Goal: Find specific page/section: Find specific page/section

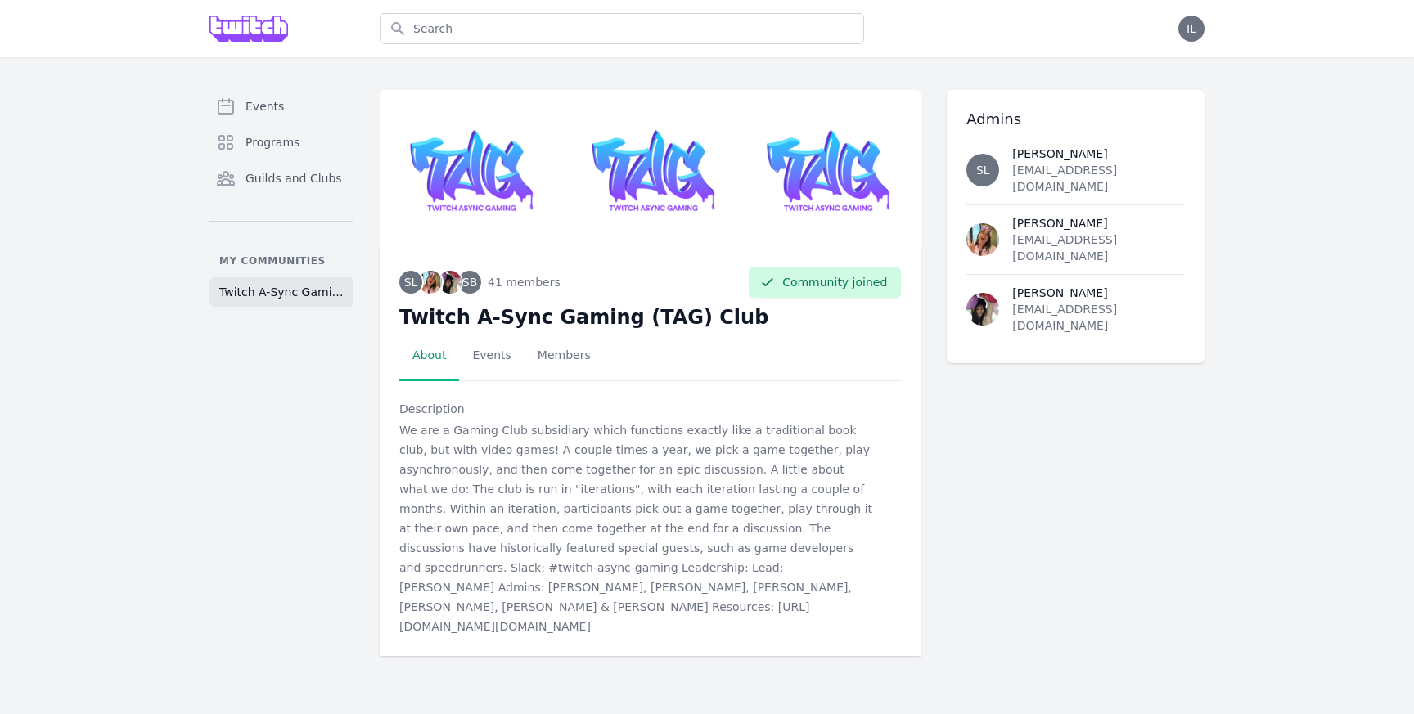
click at [592, 564] on div "We are a Gaming Club subsidiary which functions exactly like a traditional book…" at bounding box center [636, 528] width 474 height 216
click at [299, 108] on link "Events" at bounding box center [281, 106] width 144 height 33
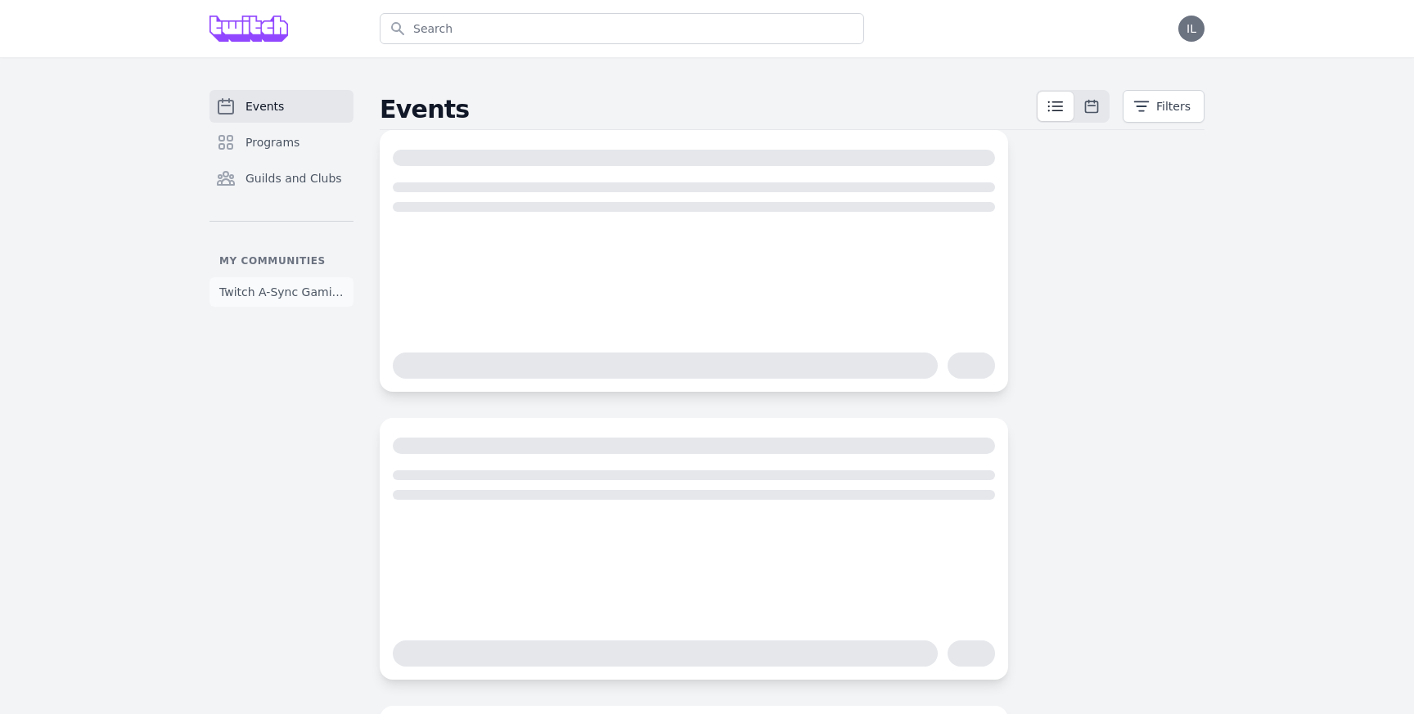
click at [278, 291] on span "Twitch A-Sync Gaming (TAG) Club" at bounding box center [281, 292] width 124 height 16
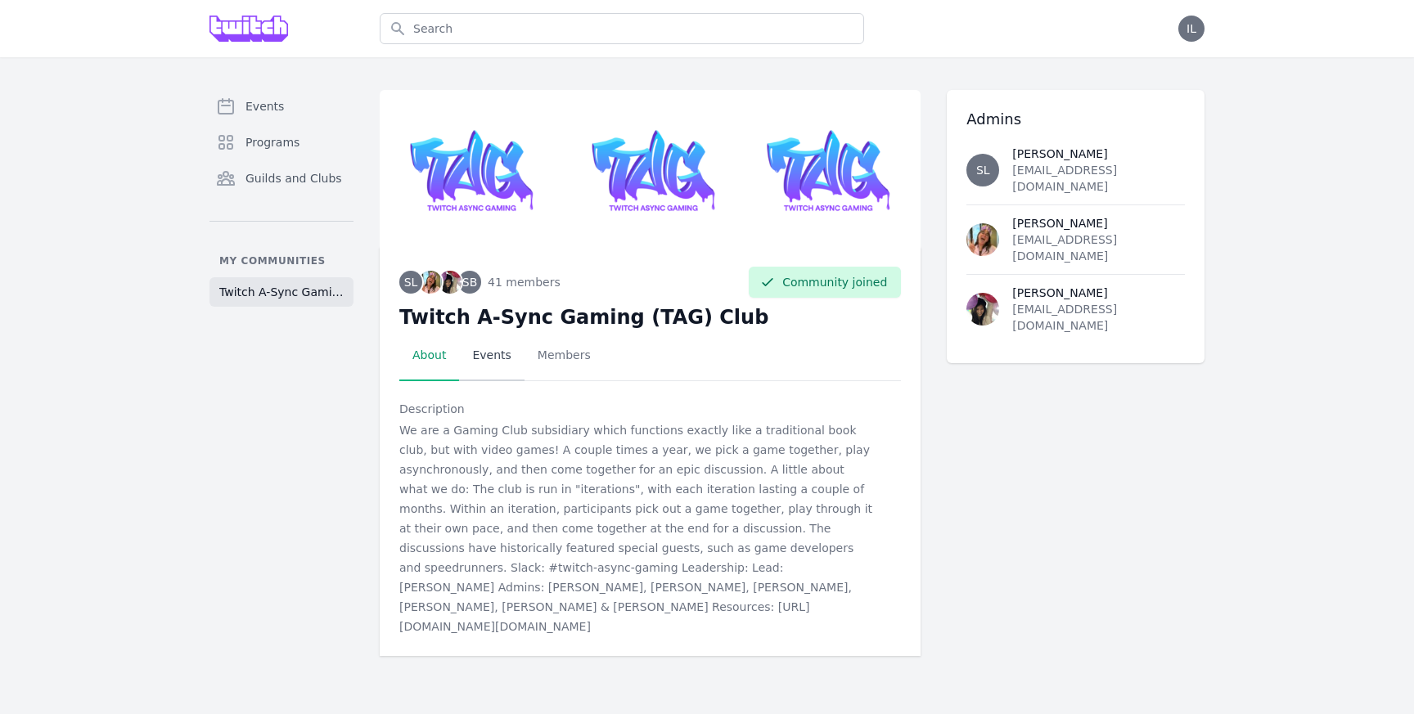
click at [500, 360] on link "Events" at bounding box center [491, 356] width 65 height 51
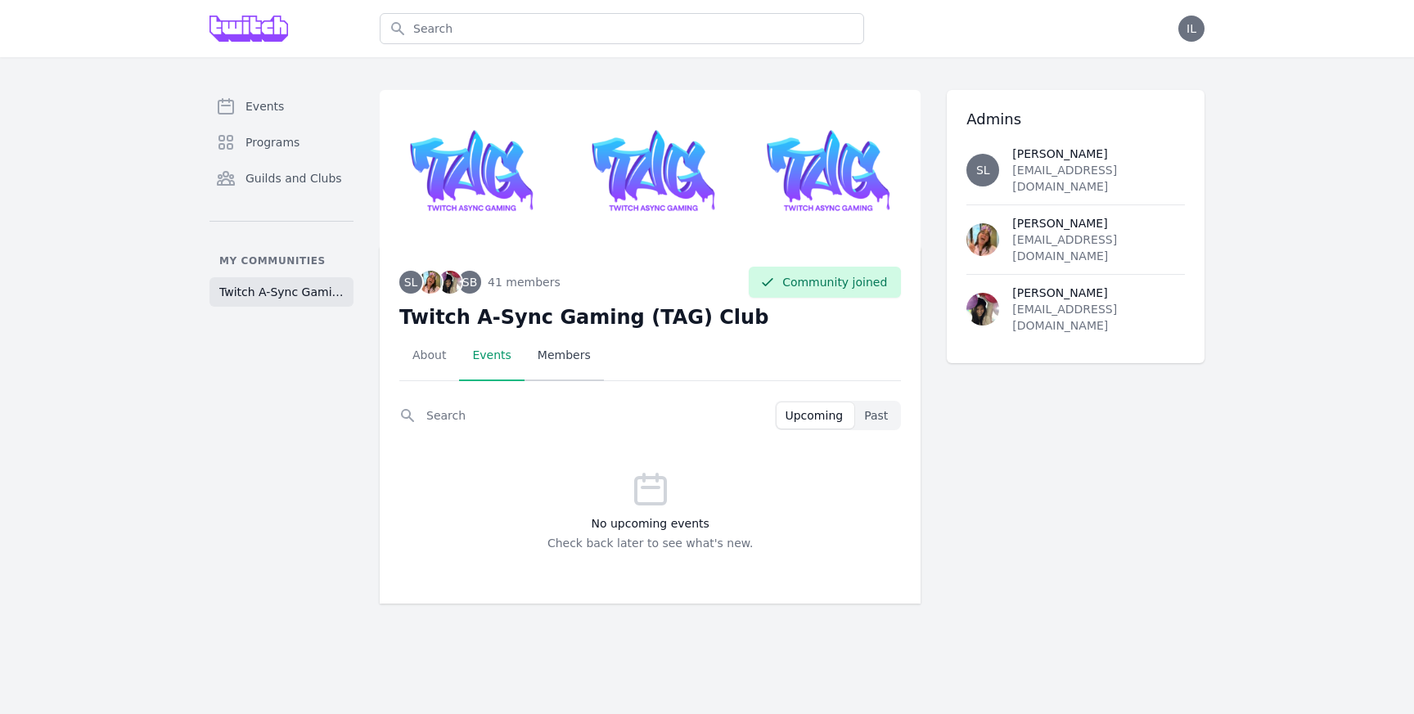
click at [577, 350] on link "Members" at bounding box center [563, 356] width 79 height 51
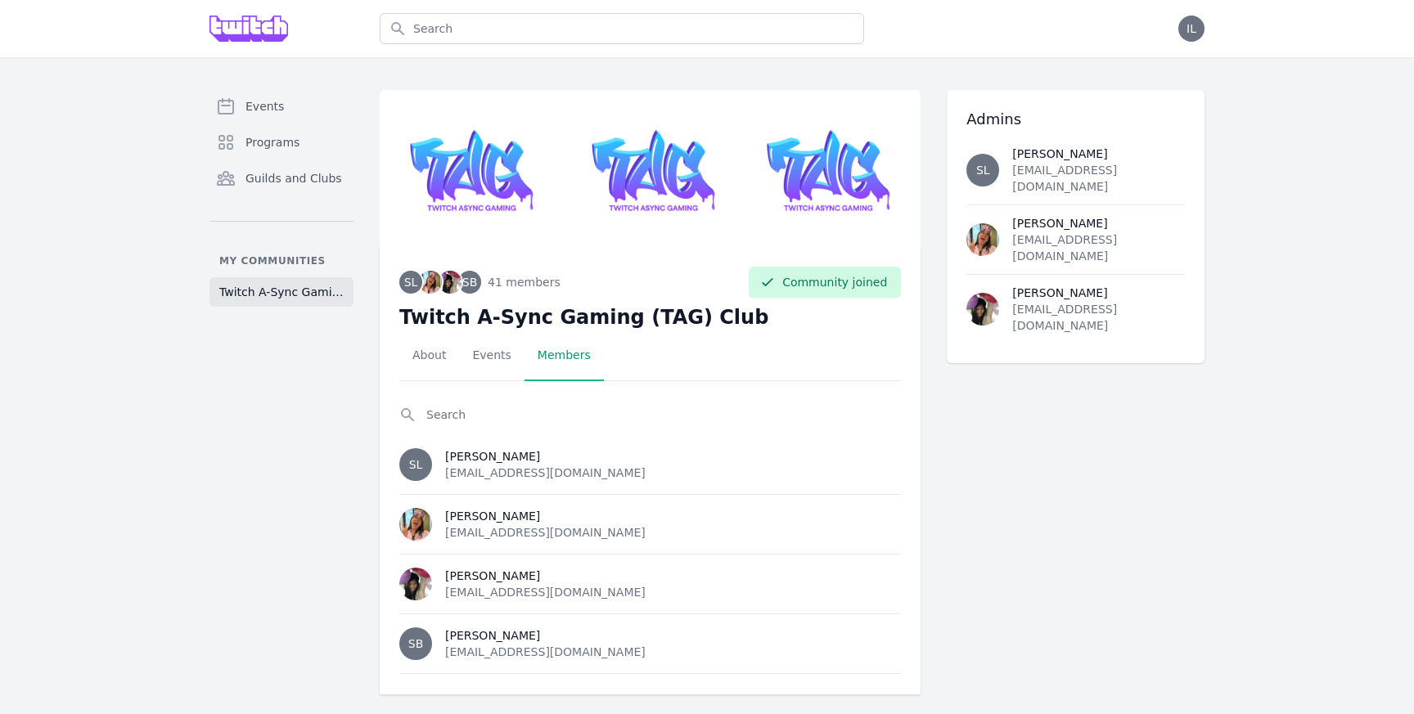
scroll to position [13, 0]
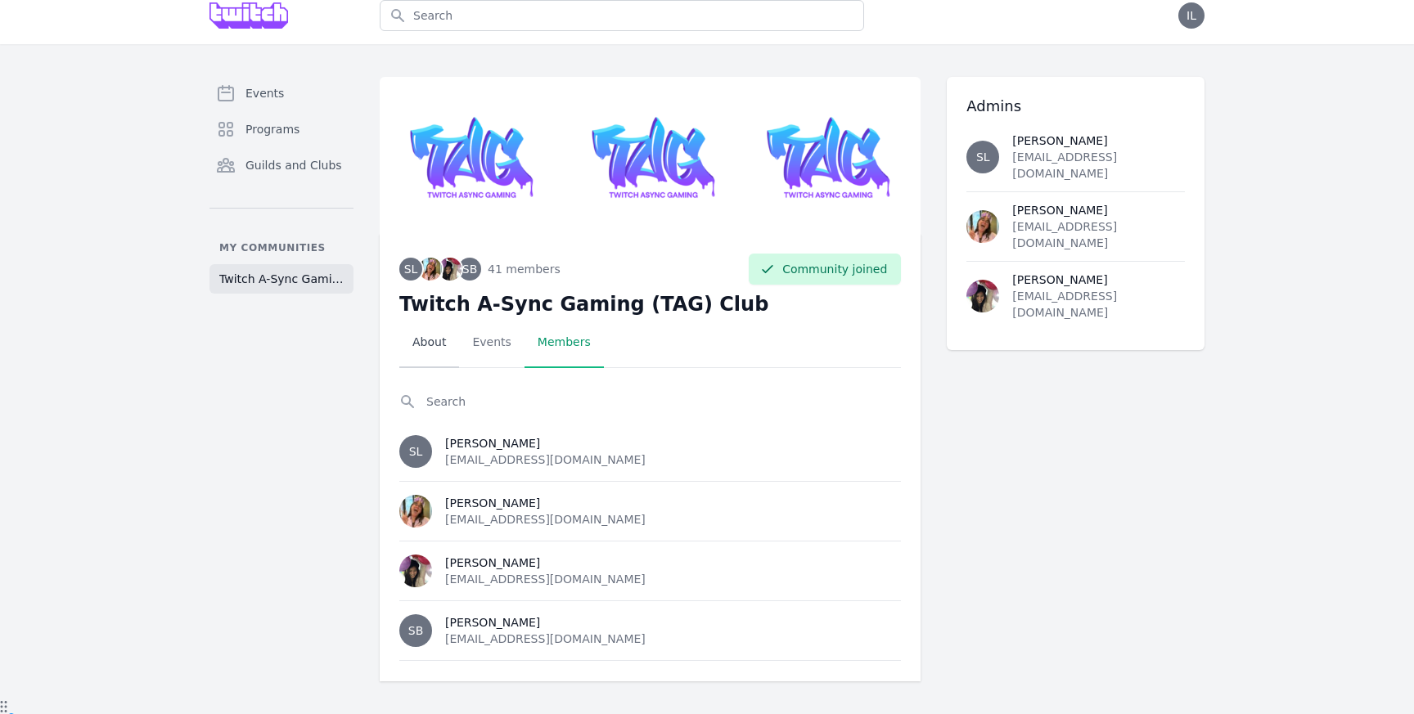
click at [422, 343] on link "About" at bounding box center [429, 342] width 60 height 51
